Goal: Information Seeking & Learning: Check status

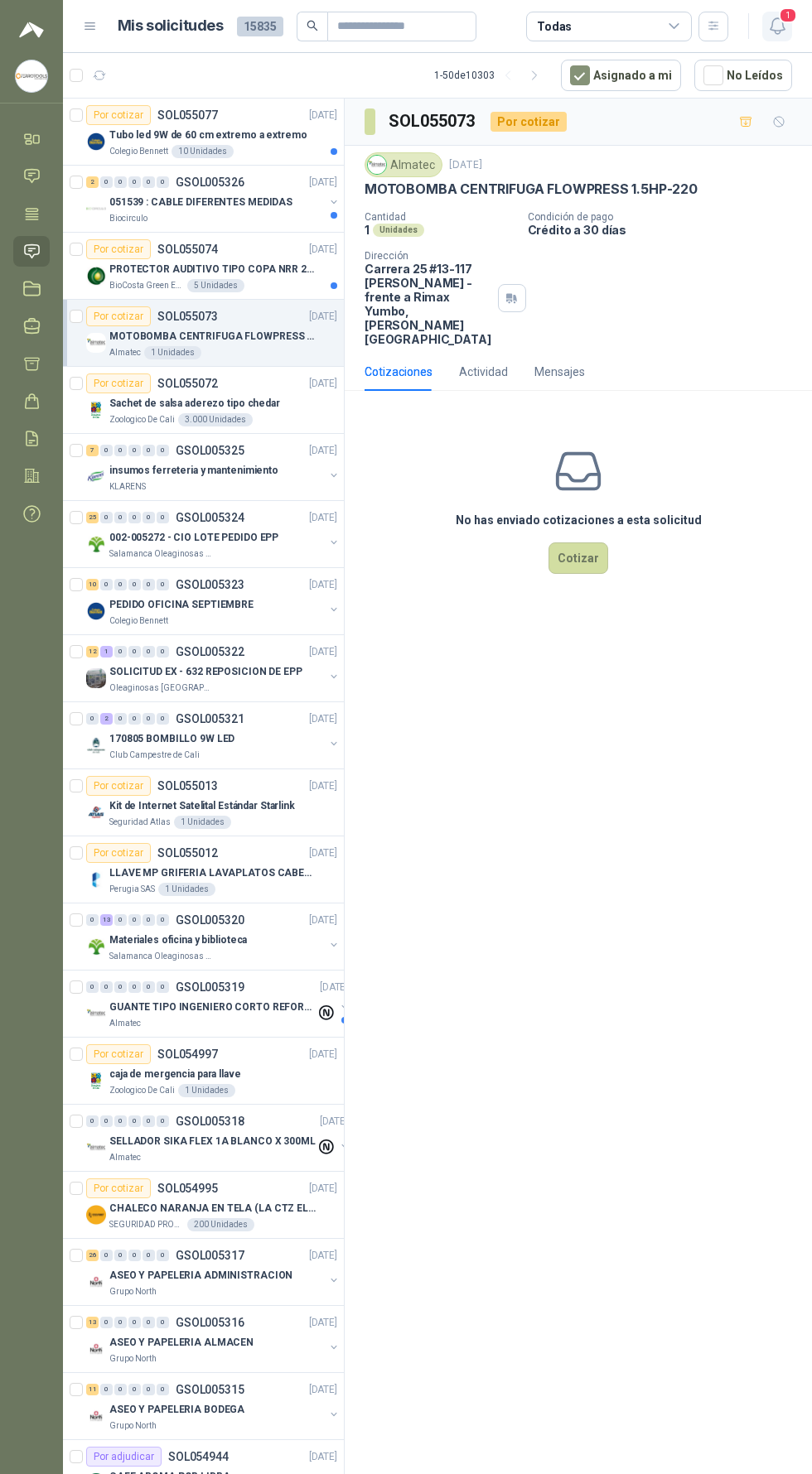
click at [768, 28] on icon "button" at bounding box center [777, 26] width 21 height 21
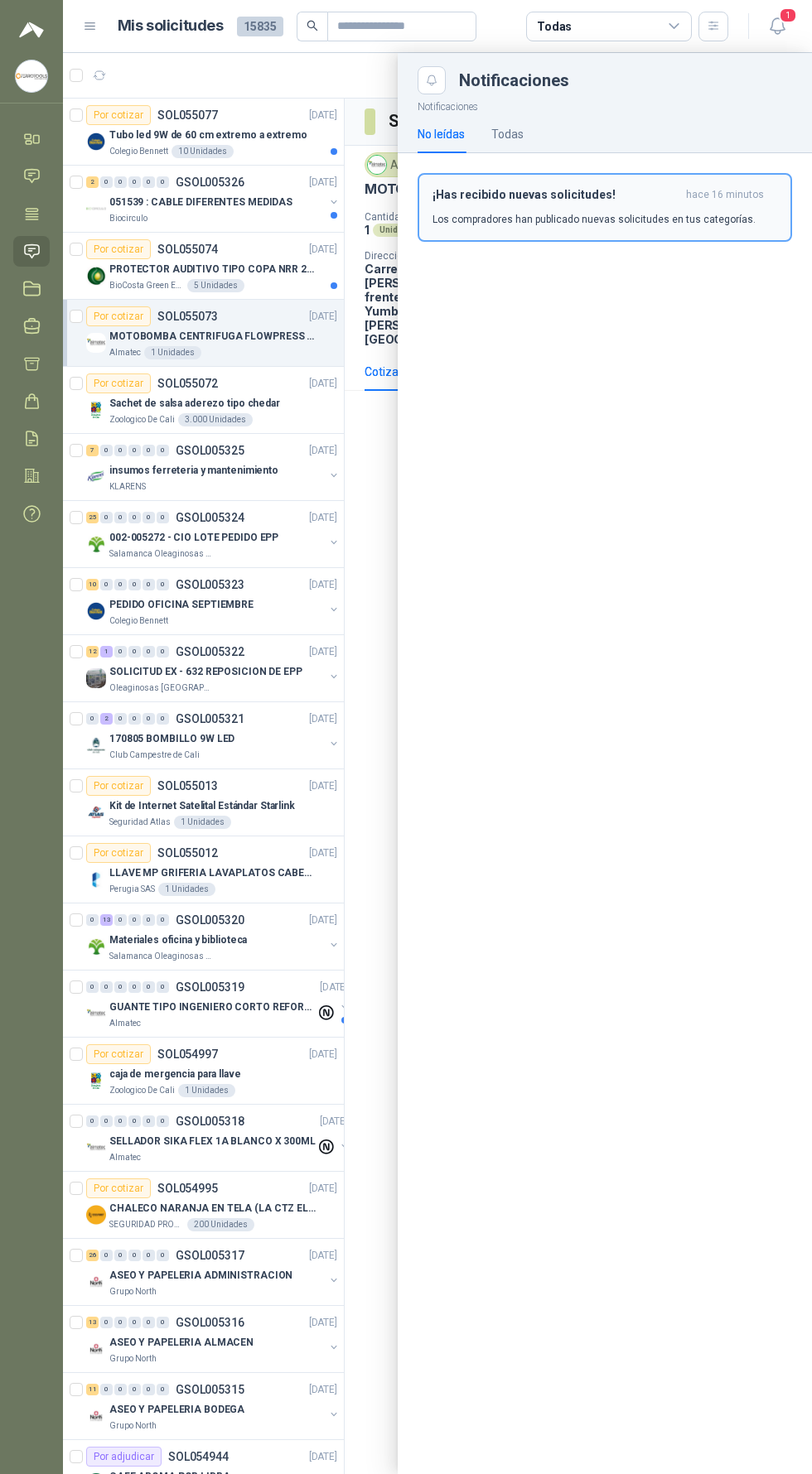
click at [705, 195] on span "hace 16 minutos" at bounding box center [724, 195] width 78 height 14
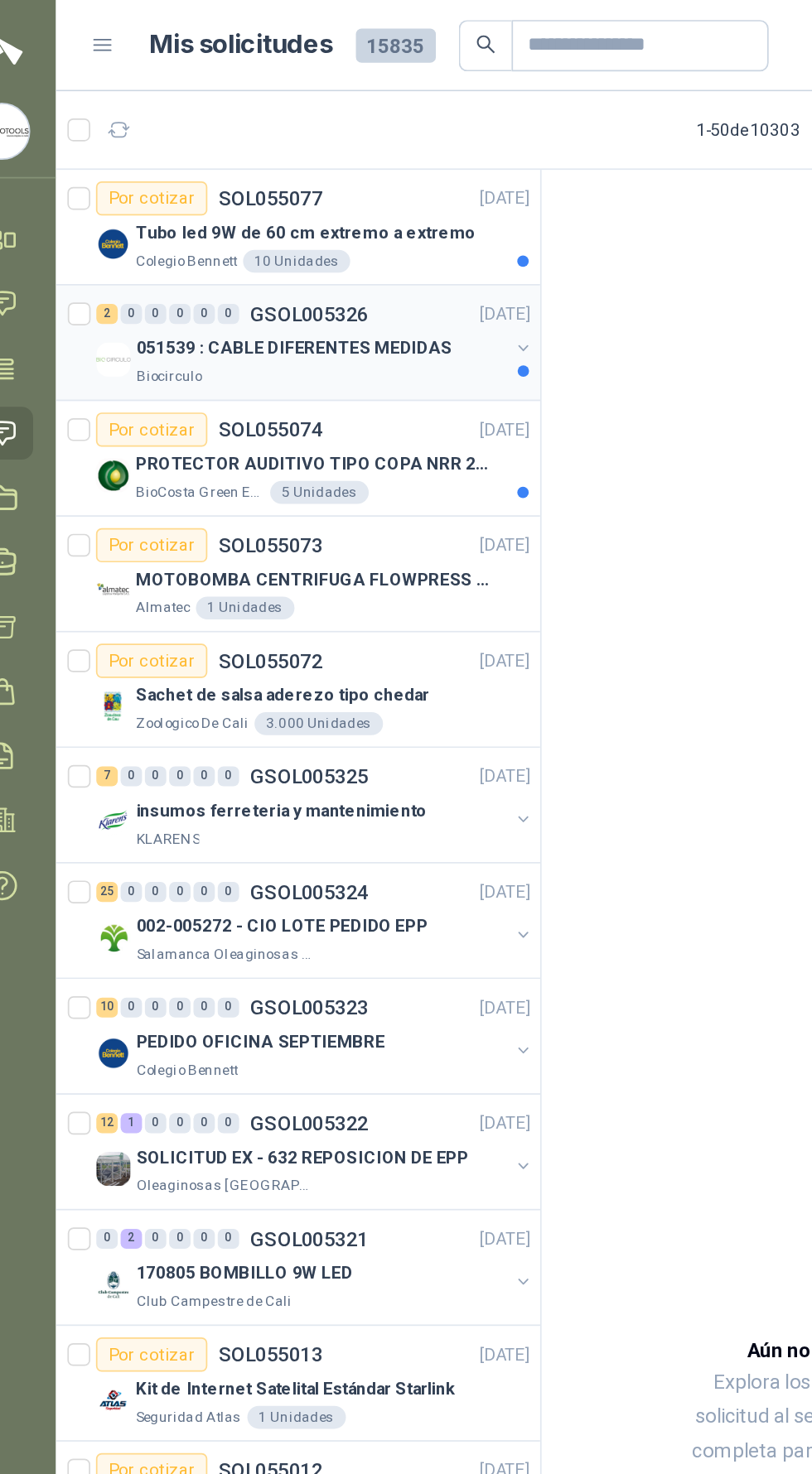
click at [260, 196] on p "051539 : CABLE DIFERENTES MEDIDAS" at bounding box center [201, 202] width 183 height 16
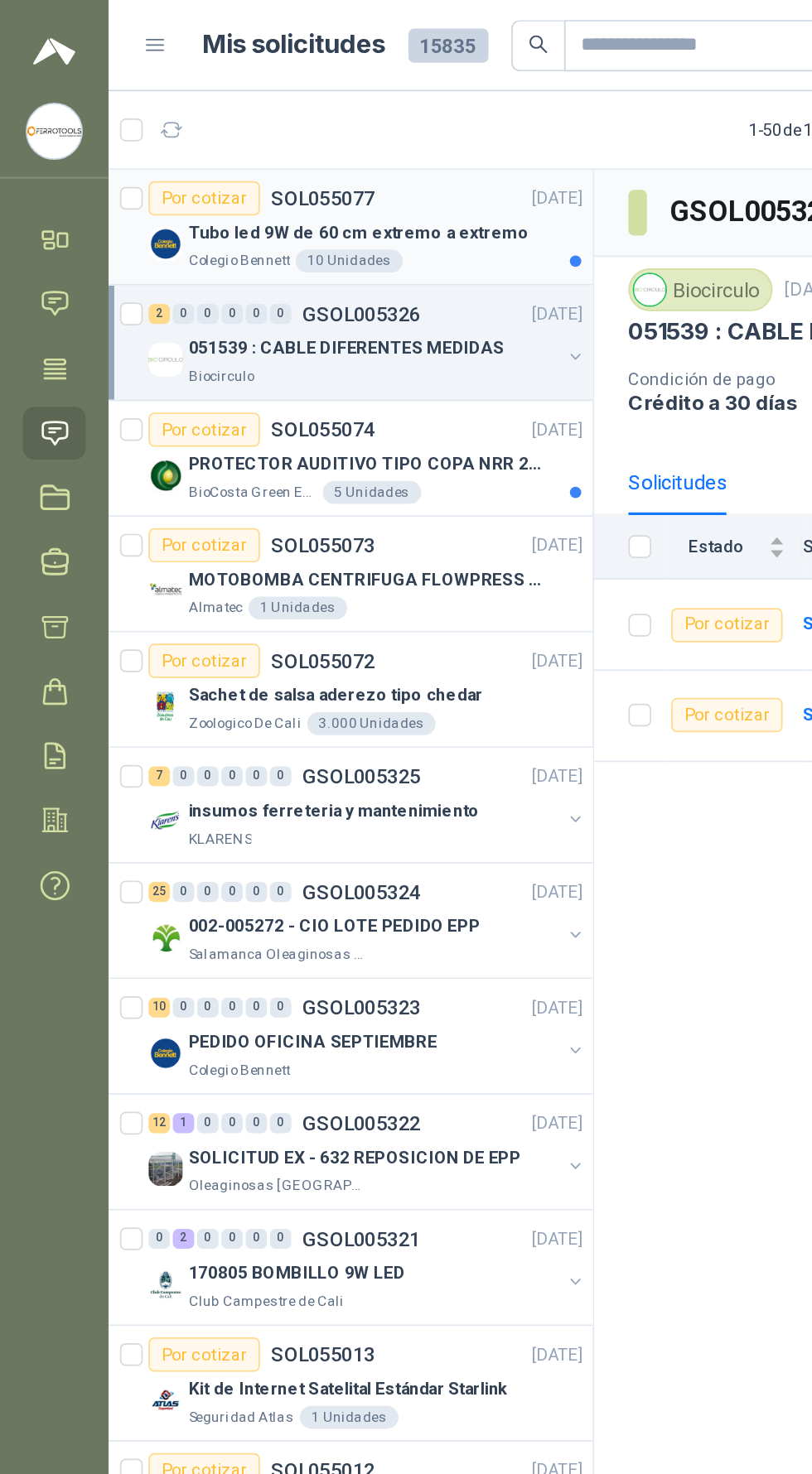
click at [267, 134] on p "Tubo led 9W de 60 cm extremo a extremo" at bounding box center [208, 135] width 197 height 16
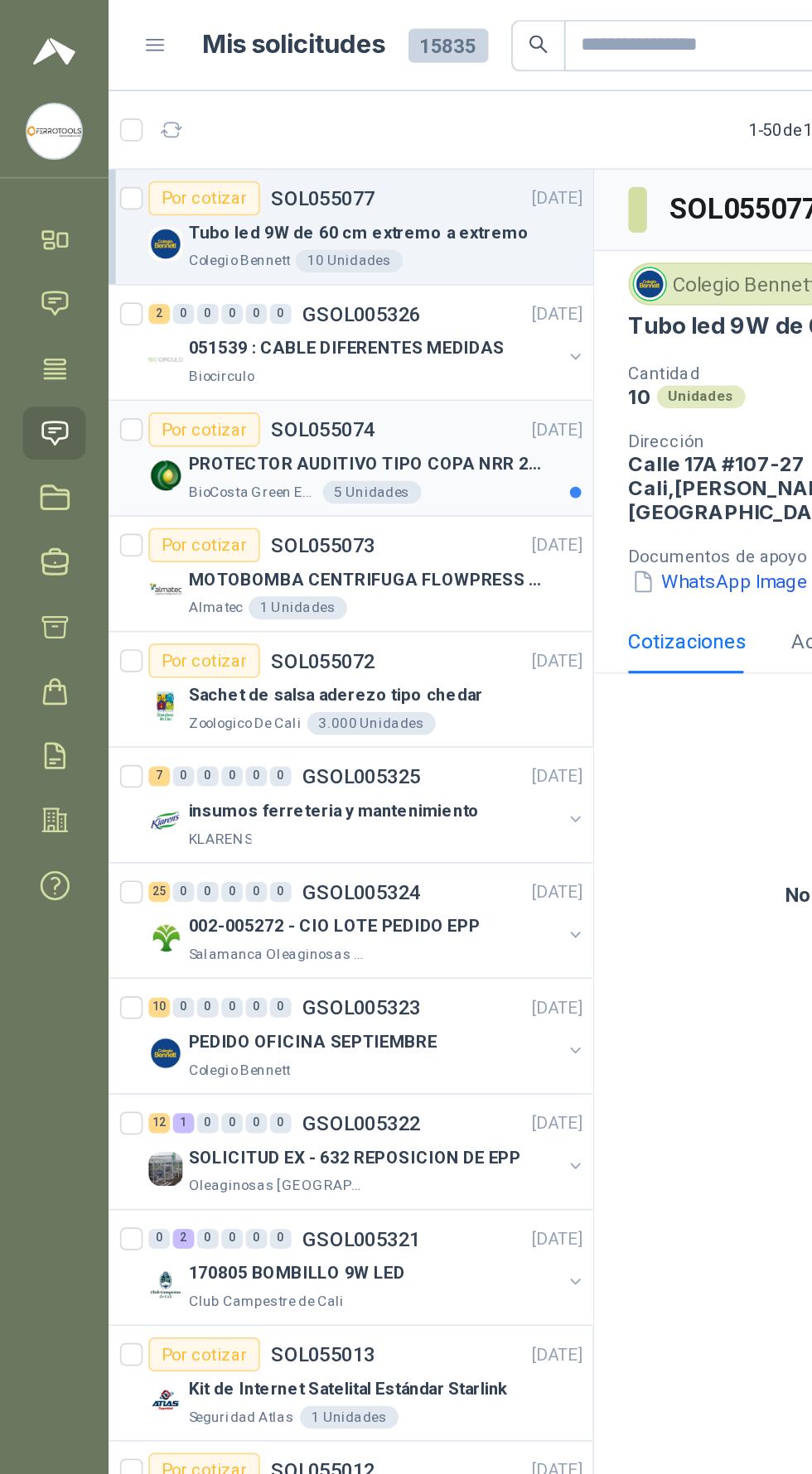
click at [297, 272] on p "PROTECTOR AUDITIVO TIPO COPA NRR 23dB" at bounding box center [212, 270] width 206 height 16
